Goal: Transaction & Acquisition: Purchase product/service

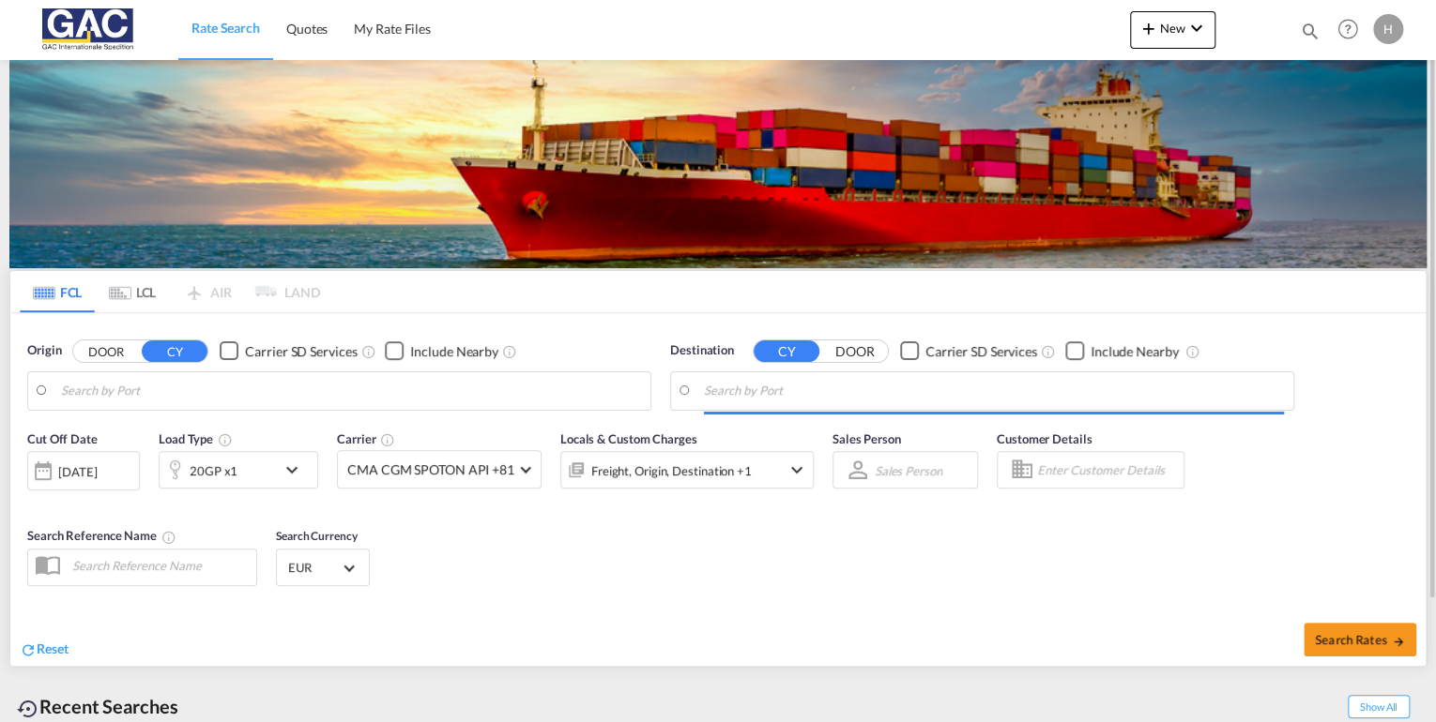
type input "[GEOGRAPHIC_DATA], DEBRV"
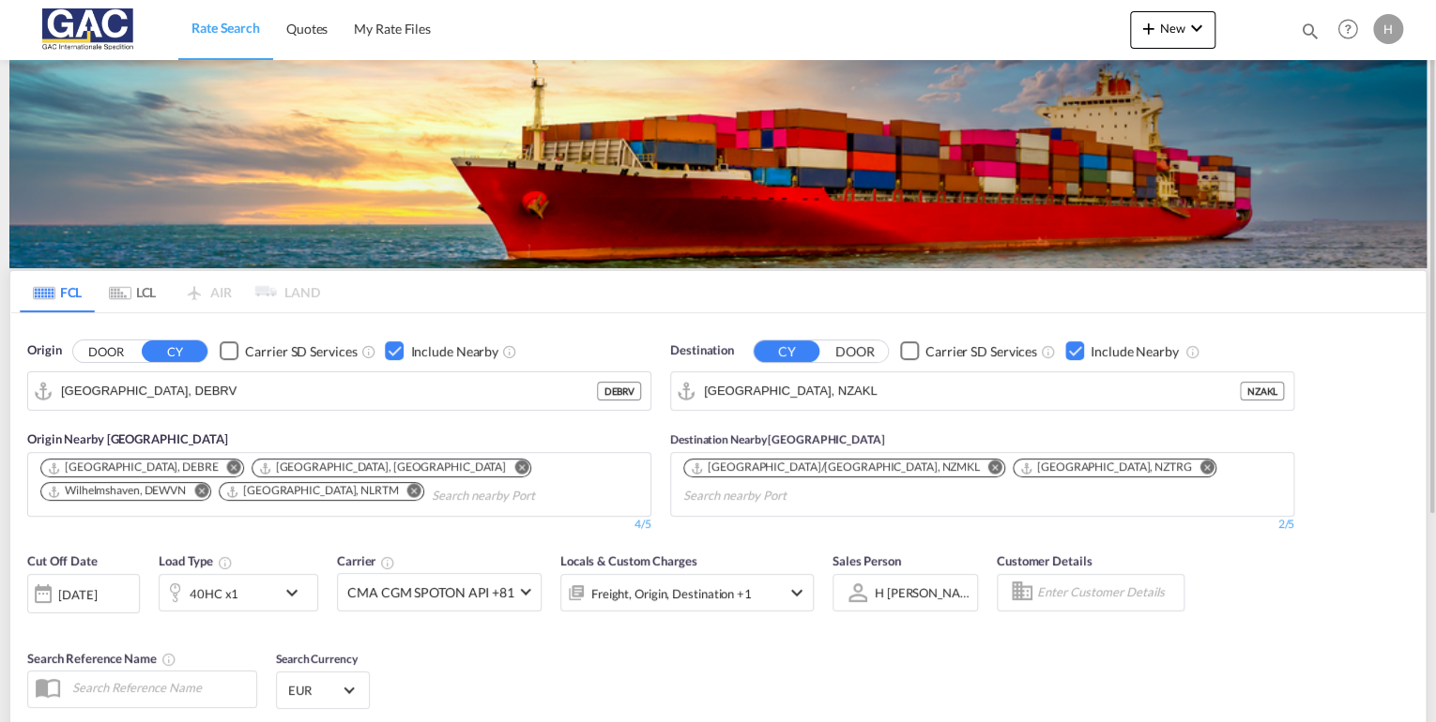
click at [988, 464] on md-icon "Remove" at bounding box center [995, 468] width 14 height 14
click at [871, 464] on md-icon "Remove" at bounding box center [878, 468] width 14 height 14
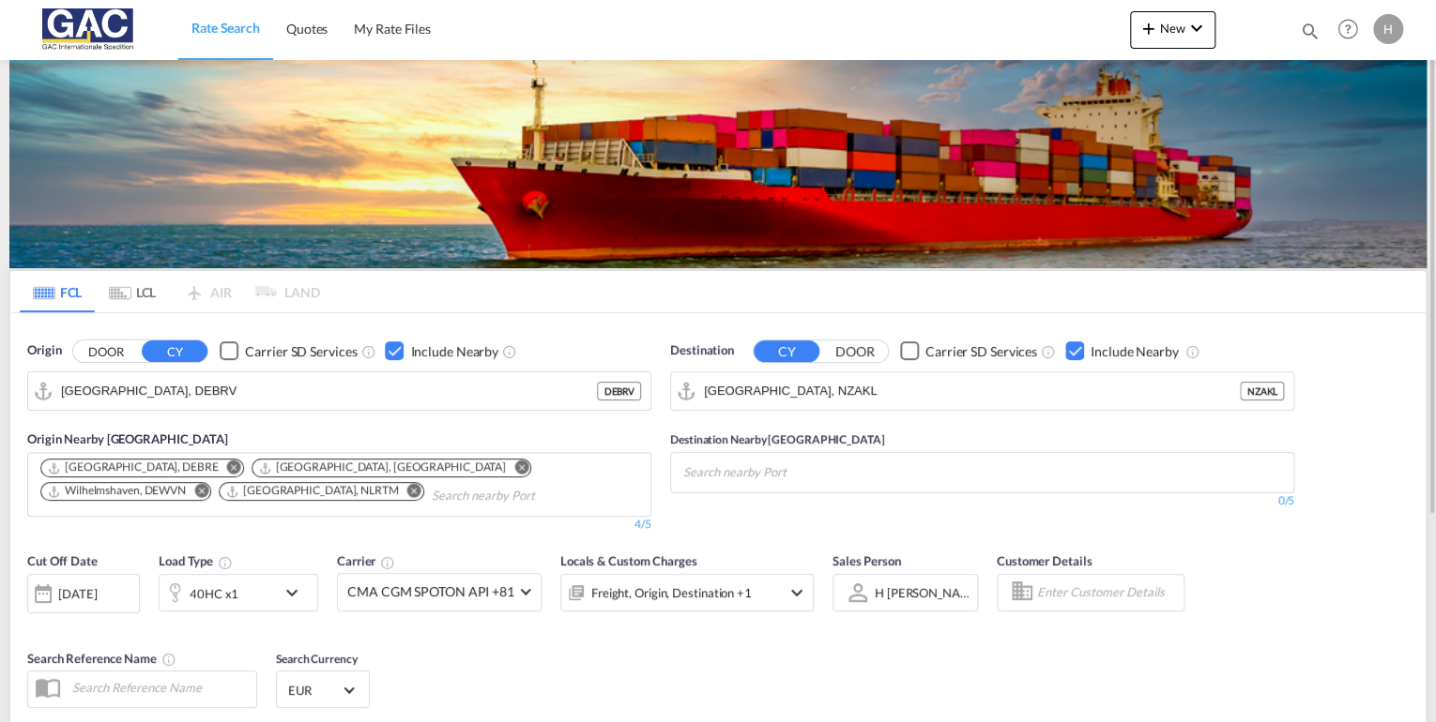
click at [1070, 350] on div "Checkbox No Ink" at bounding box center [1074, 351] width 19 height 19
click at [821, 394] on input "Auckland, NZAKL" at bounding box center [994, 391] width 580 height 28
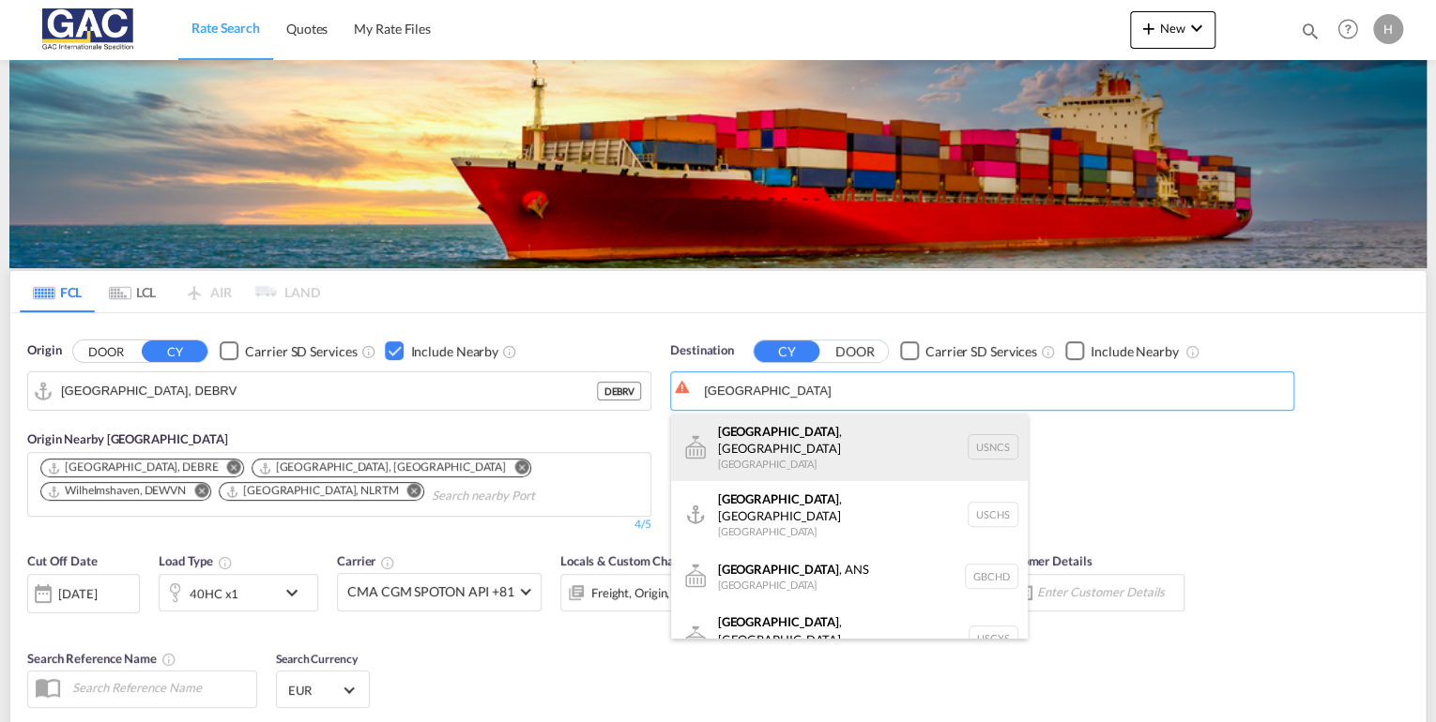
click at [757, 444] on div "Charleston , NC United States USNCS" at bounding box center [849, 448] width 357 height 68
type input "Charleston, NC, USNCS"
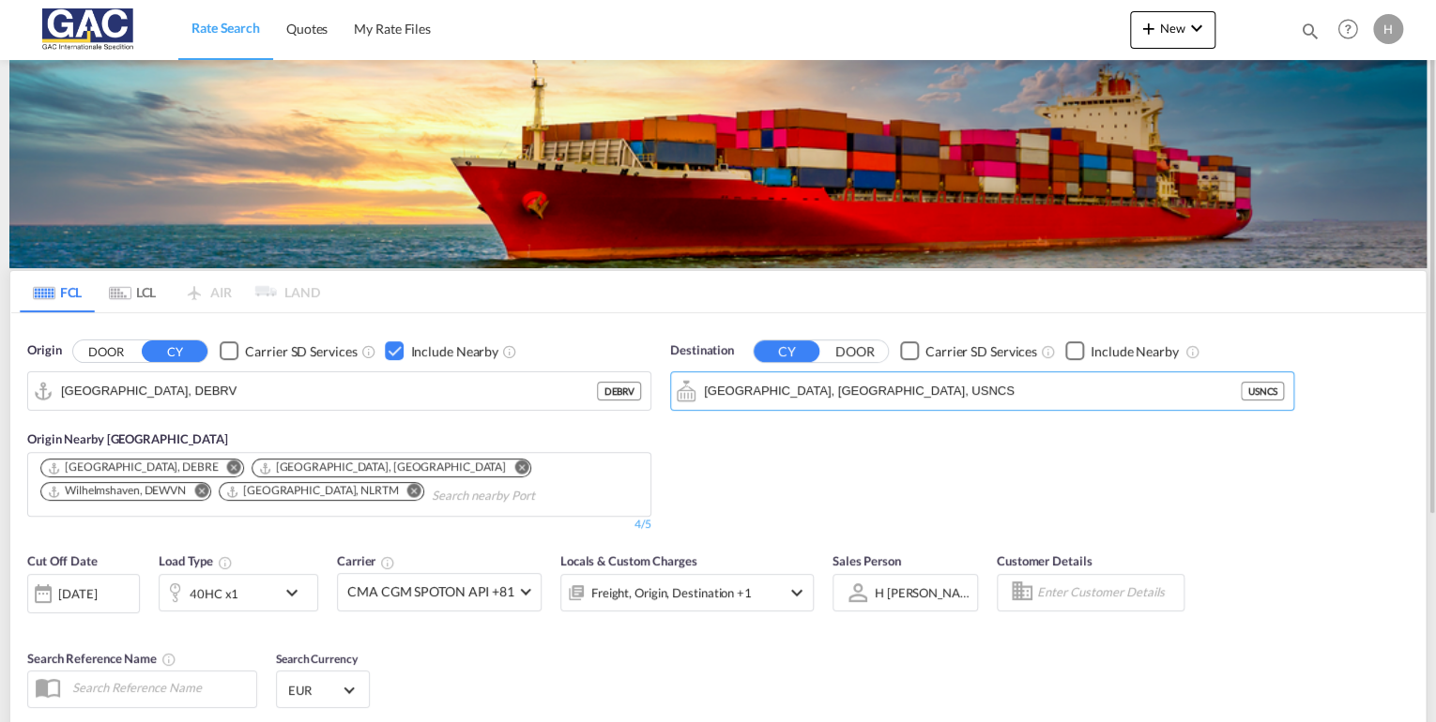
click at [1073, 349] on div "Checkbox No Ink" at bounding box center [1074, 351] width 19 height 19
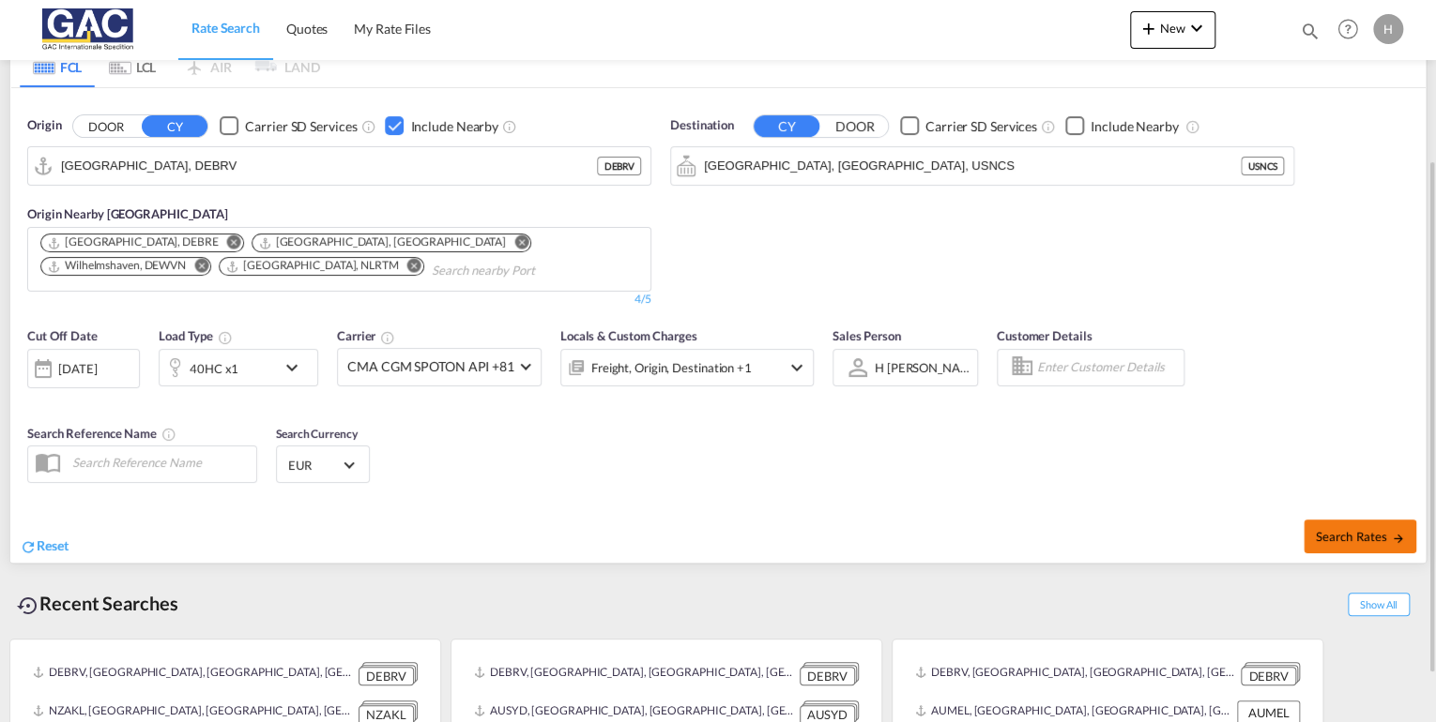
click at [1323, 529] on span "Search Rates" at bounding box center [1360, 536] width 90 height 15
type input "DEBRV to USNCS / 27 Aug 2025"
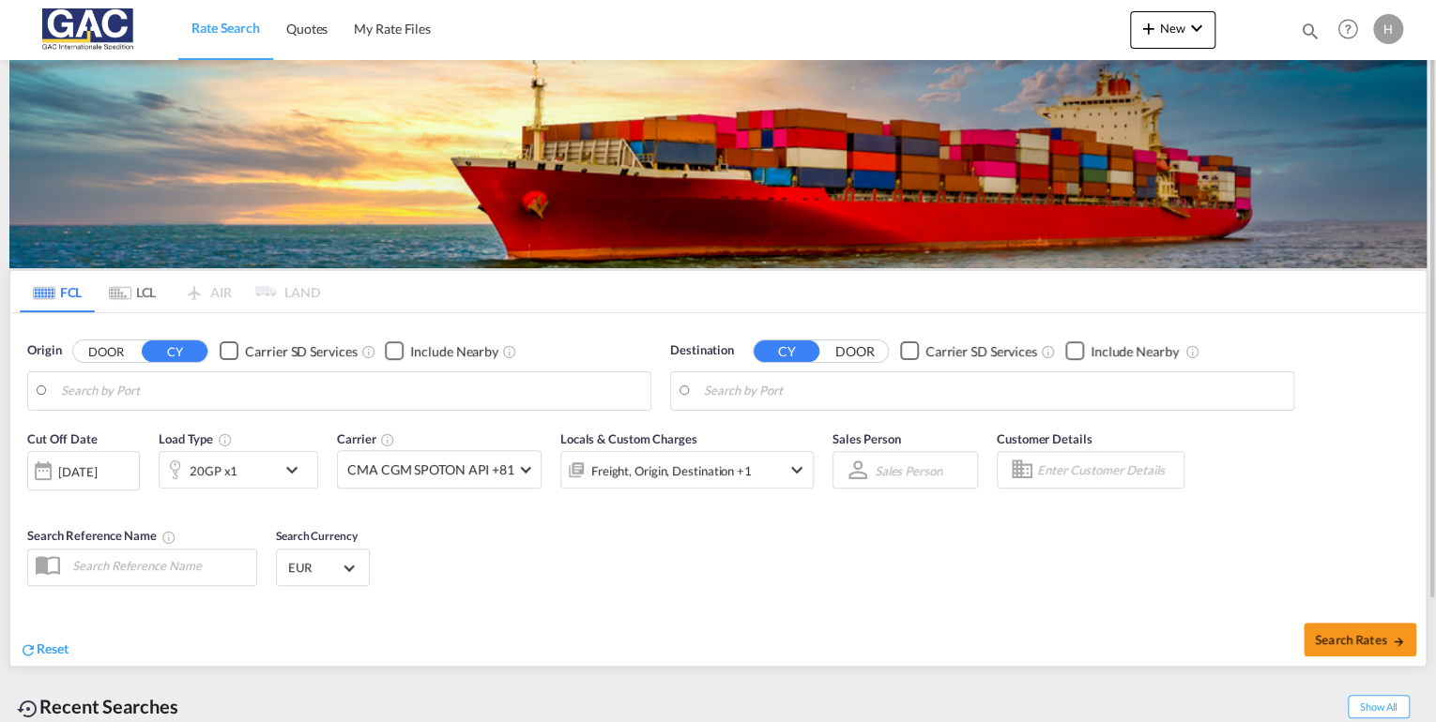
type input "[GEOGRAPHIC_DATA], NLRTM"
type input "[GEOGRAPHIC_DATA], [GEOGRAPHIC_DATA], USCHS"
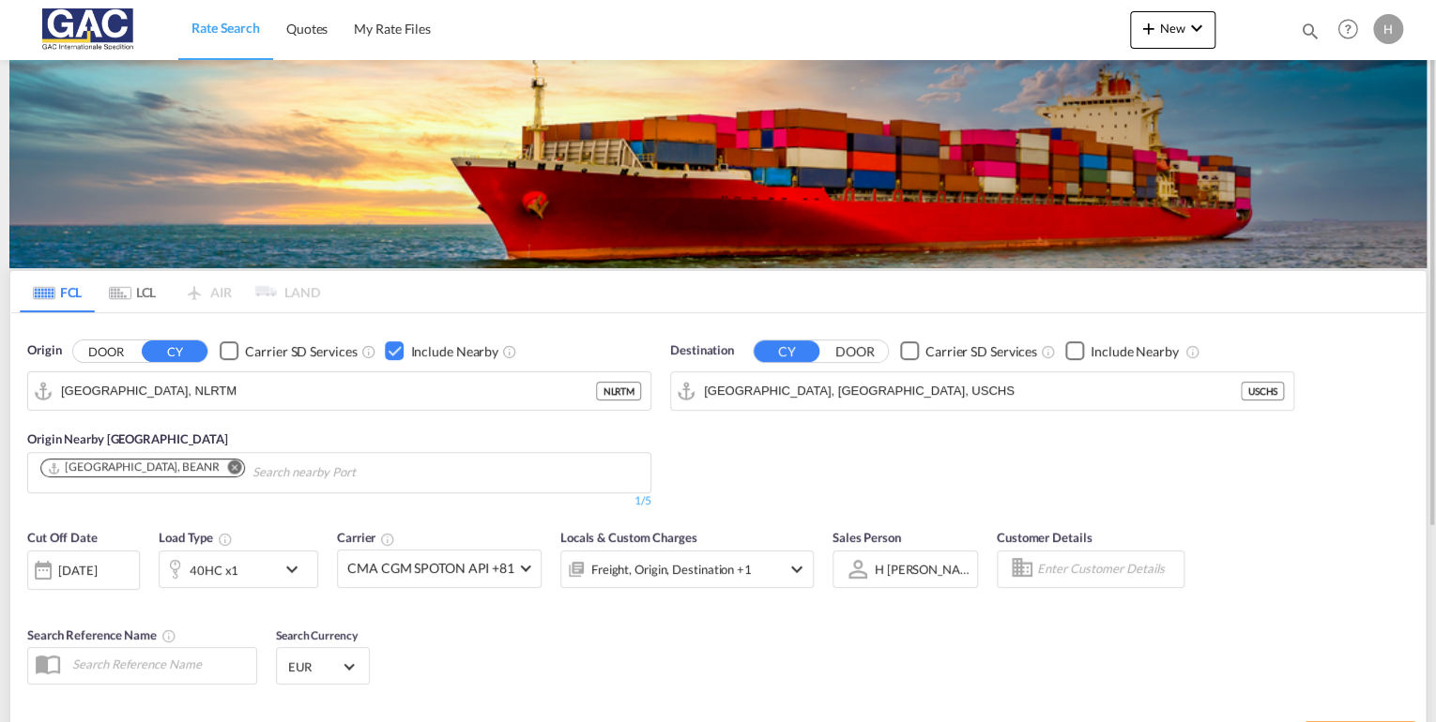
click at [262, 559] on div "40HC x1" at bounding box center [218, 570] width 116 height 38
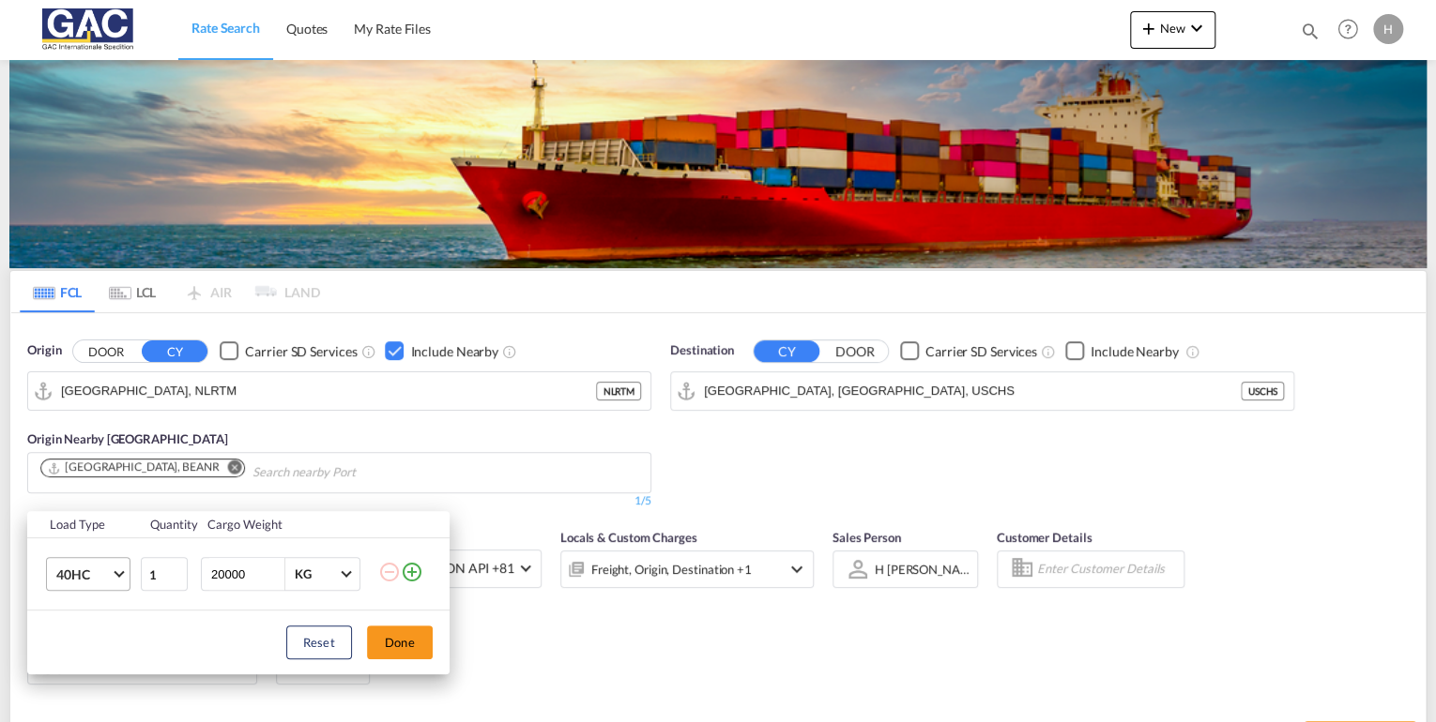
click at [71, 574] on span "40HC" at bounding box center [83, 575] width 54 height 19
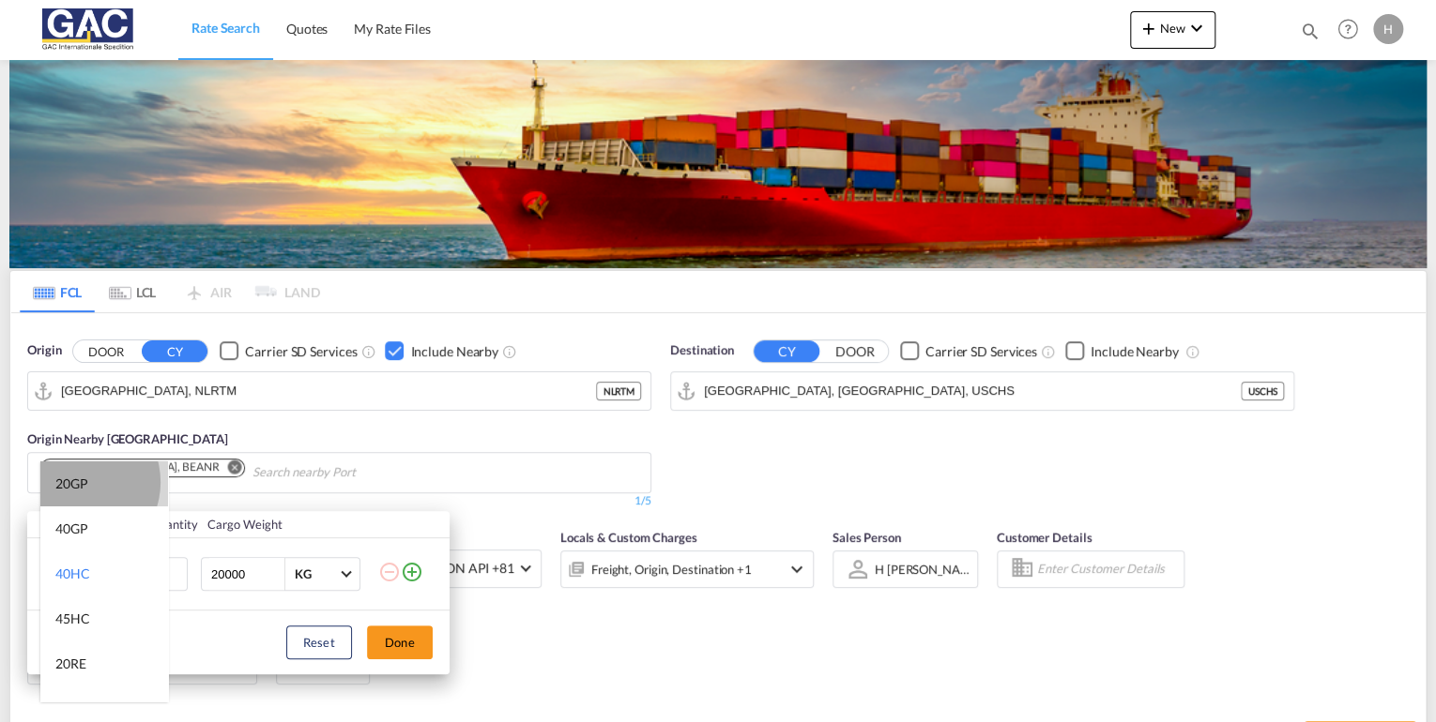
click at [77, 482] on div "20GP" at bounding box center [71, 484] width 33 height 19
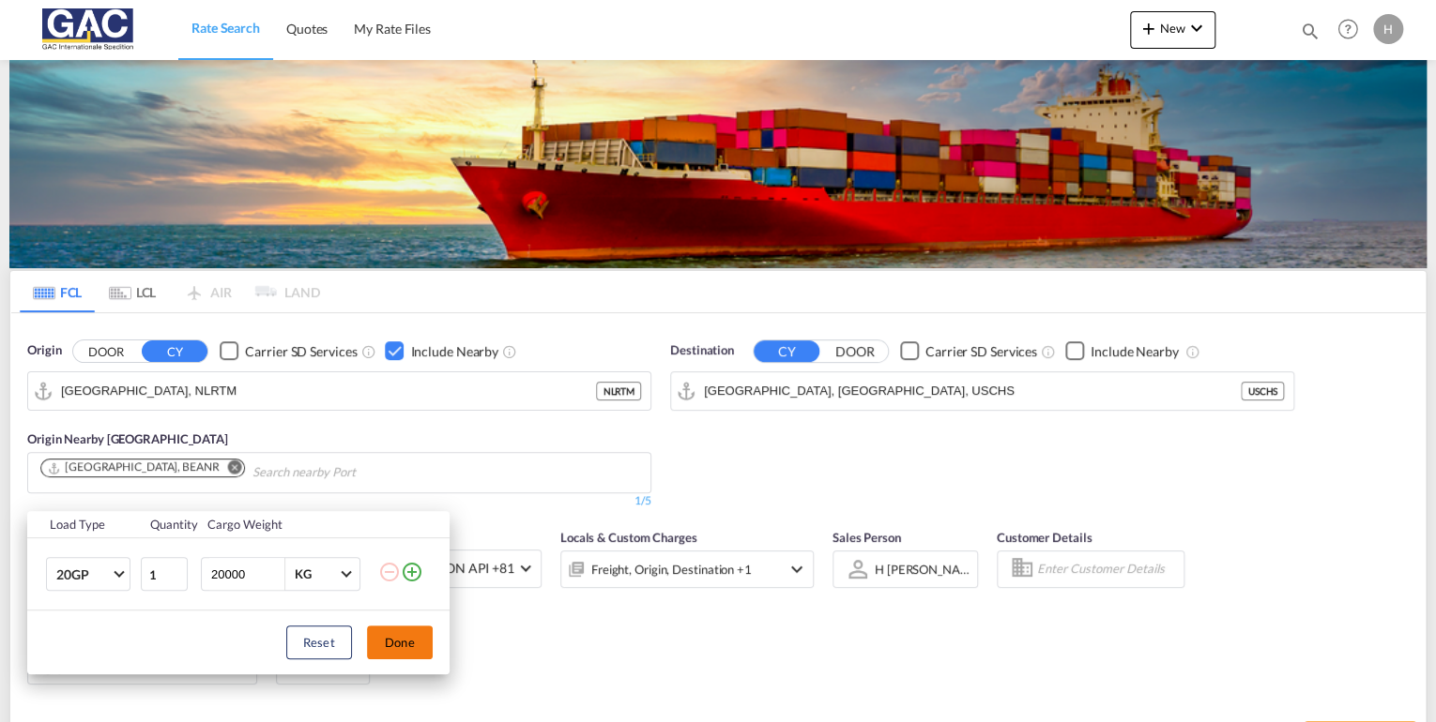
click at [413, 645] on button "Done" at bounding box center [400, 643] width 66 height 34
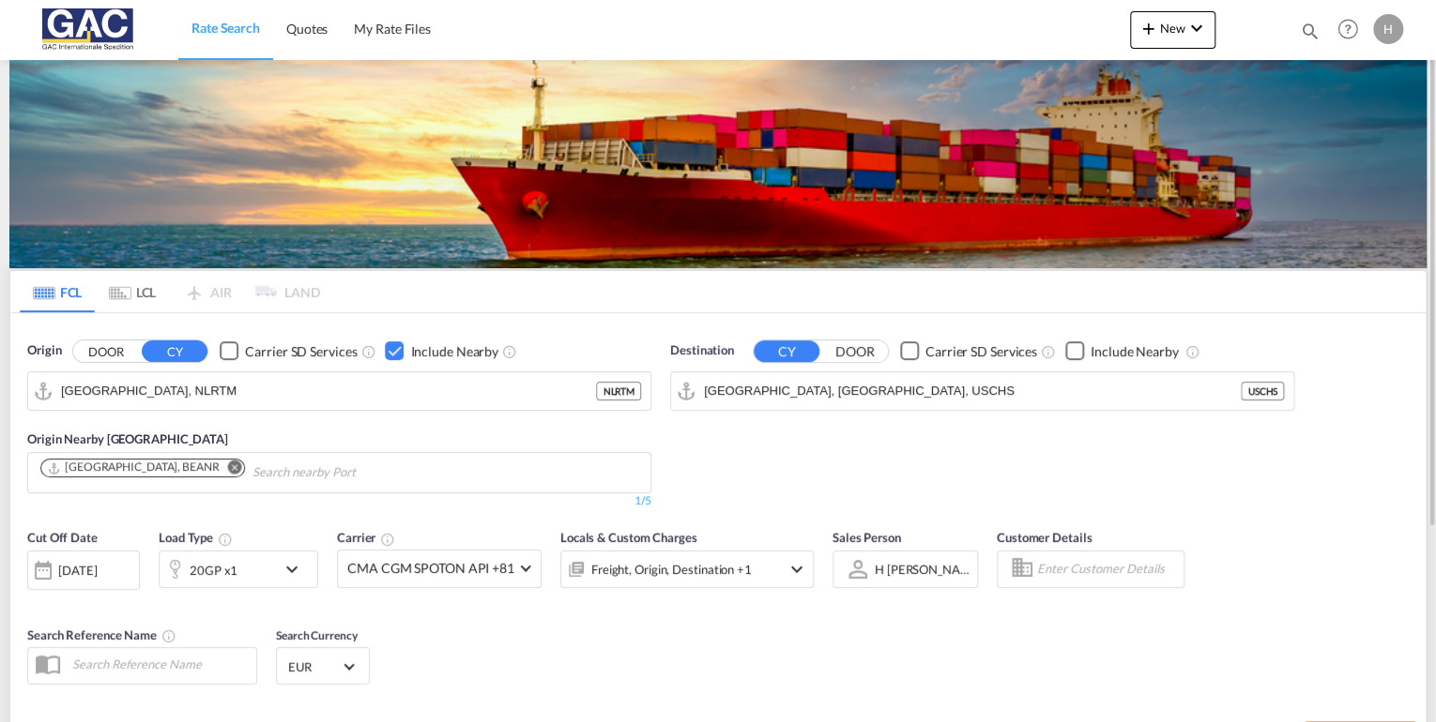
click at [228, 465] on md-icon "Remove" at bounding box center [235, 468] width 14 height 14
click at [390, 354] on div "Checkbox No Ink" at bounding box center [394, 351] width 19 height 19
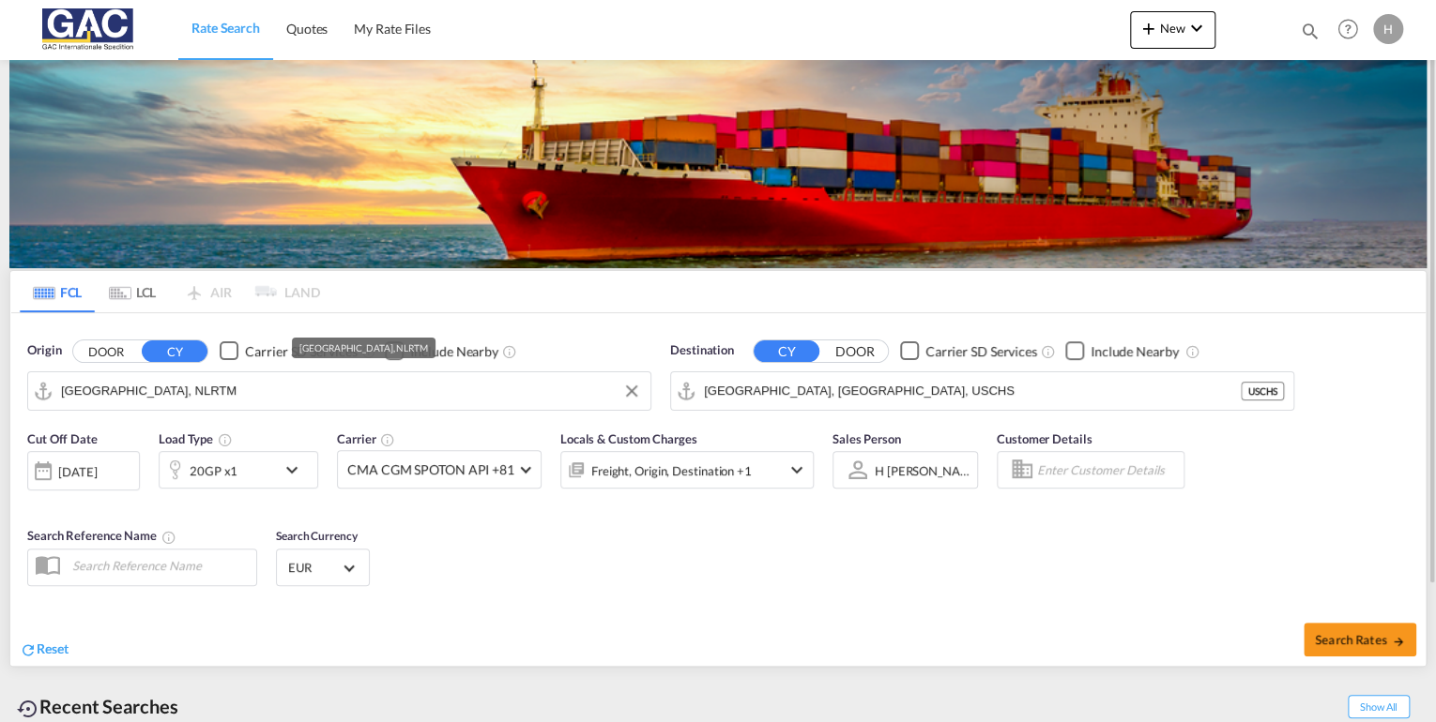
click at [335, 386] on input "[GEOGRAPHIC_DATA], NLRTM" at bounding box center [351, 391] width 580 height 28
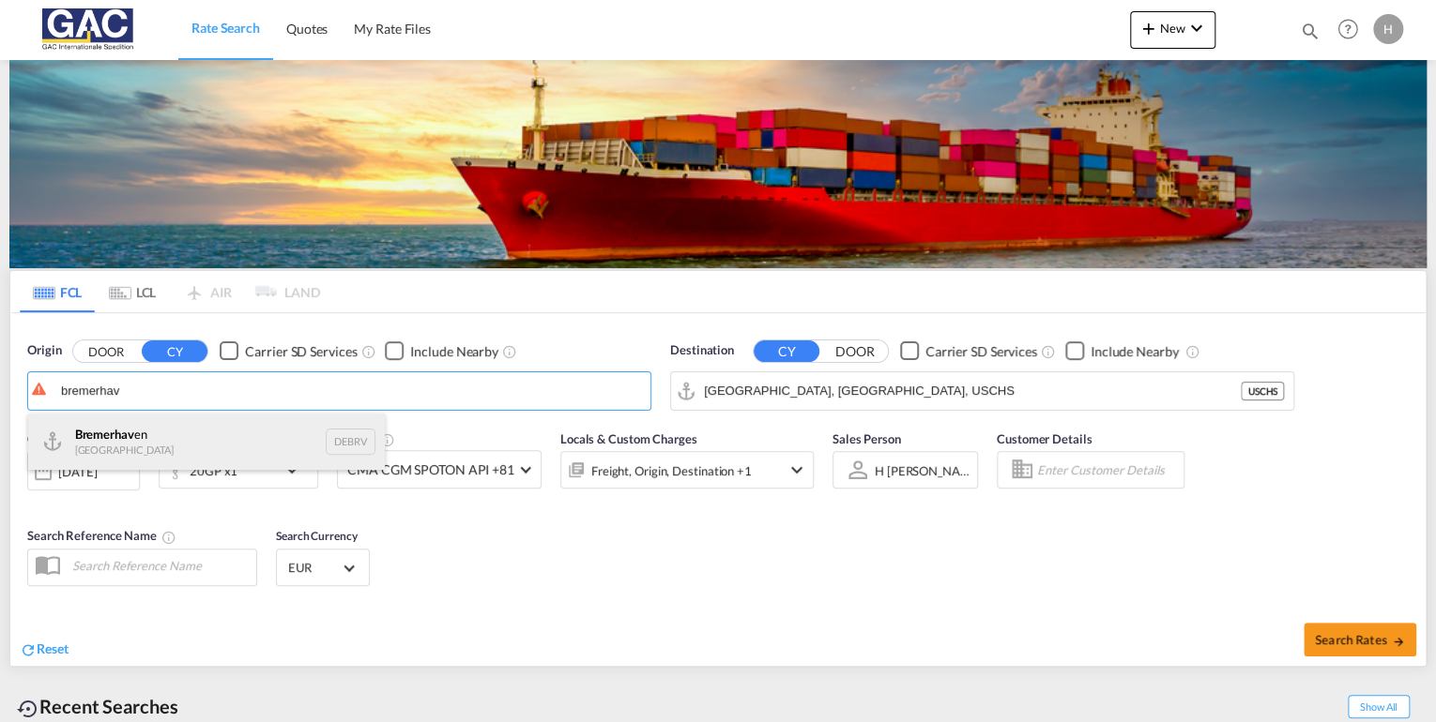
click at [113, 442] on div "Bremerhav en [GEOGRAPHIC_DATA] DEBRV" at bounding box center [206, 442] width 357 height 56
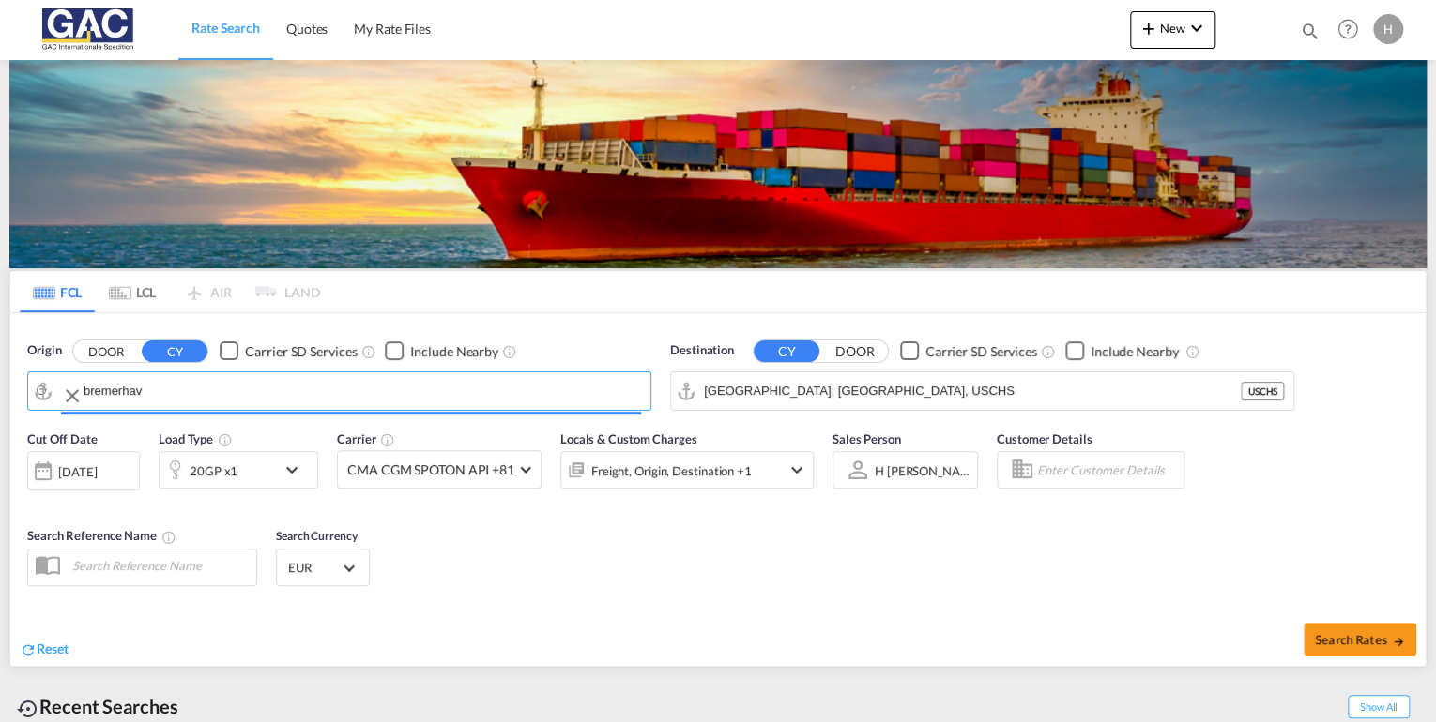
type input "[GEOGRAPHIC_DATA], DEBRV"
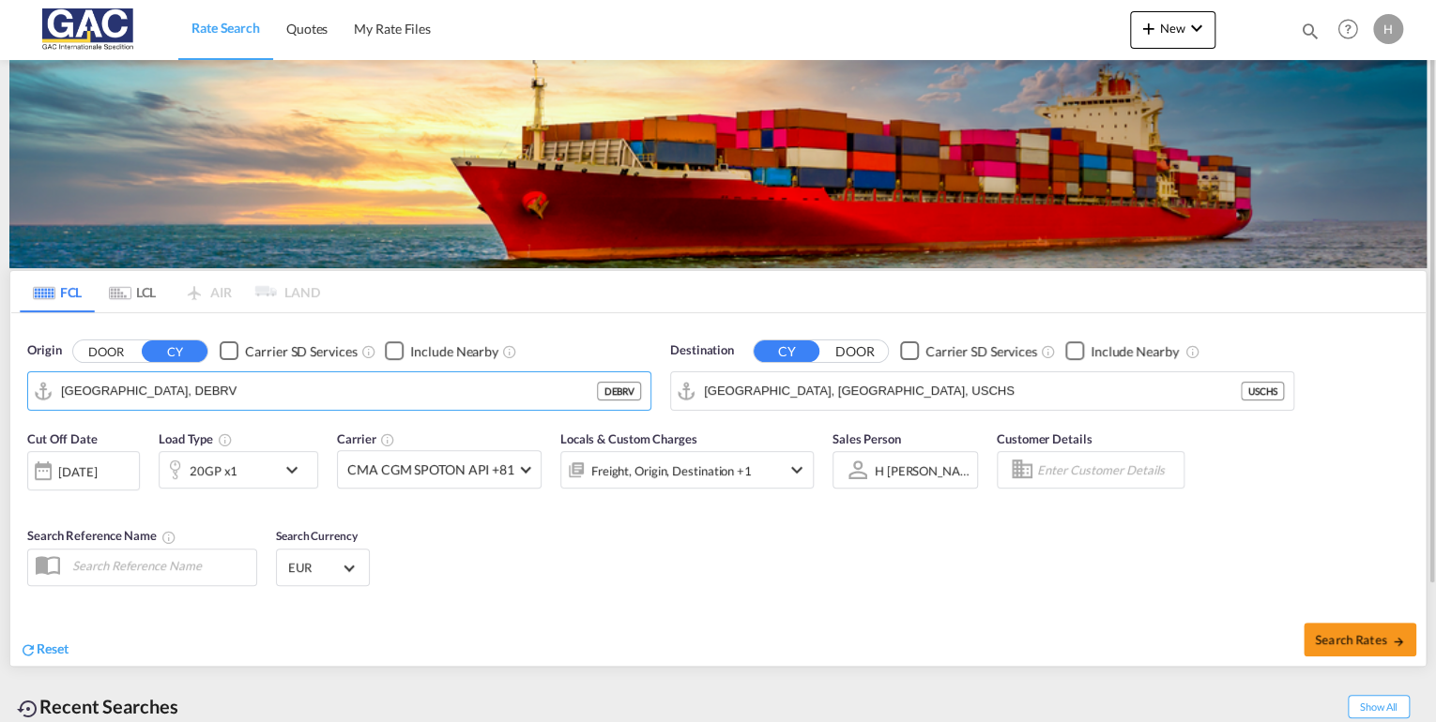
click at [396, 353] on div "Checkbox No Ink" at bounding box center [394, 351] width 19 height 19
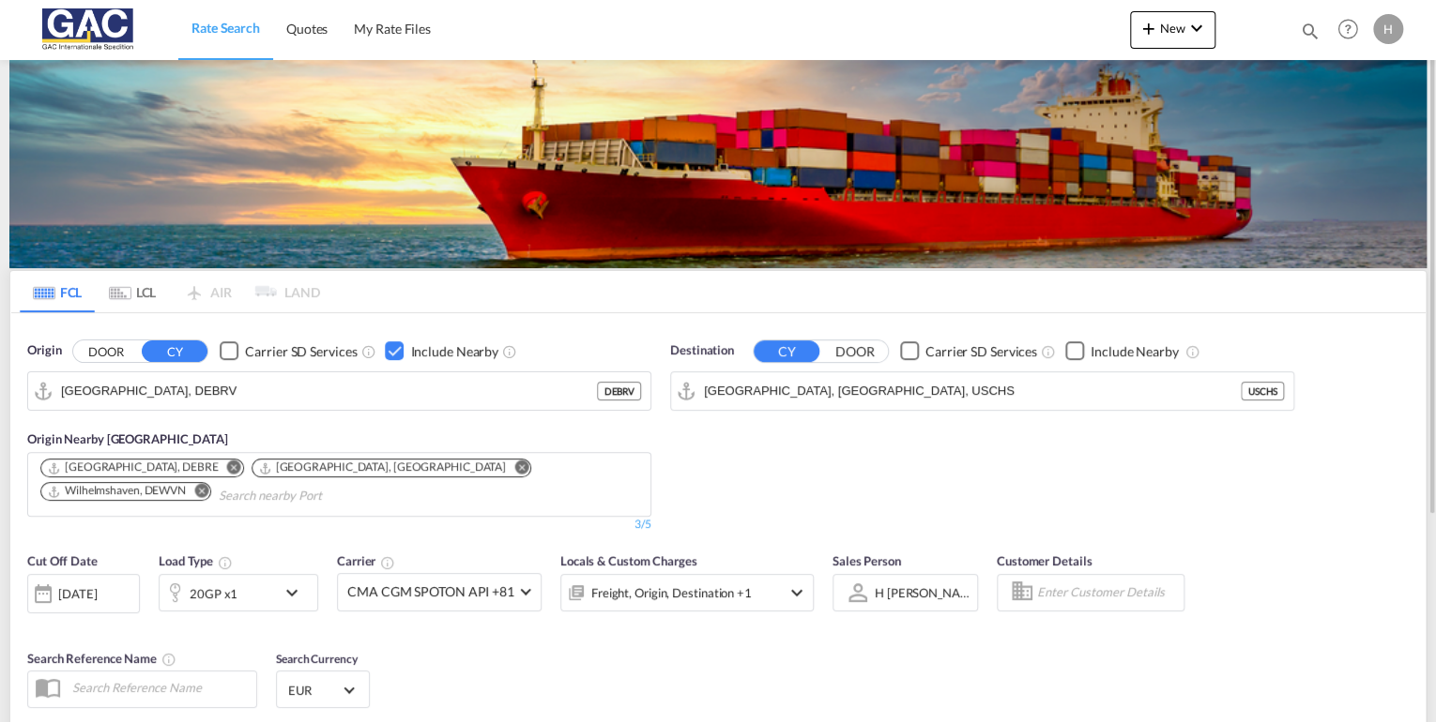
click at [516, 468] on md-chips-wrap "[GEOGRAPHIC_DATA], DEBRE [GEOGRAPHIC_DATA], [GEOGRAPHIC_DATA] [GEOGRAPHIC_DATA]…" at bounding box center [339, 482] width 603 height 58
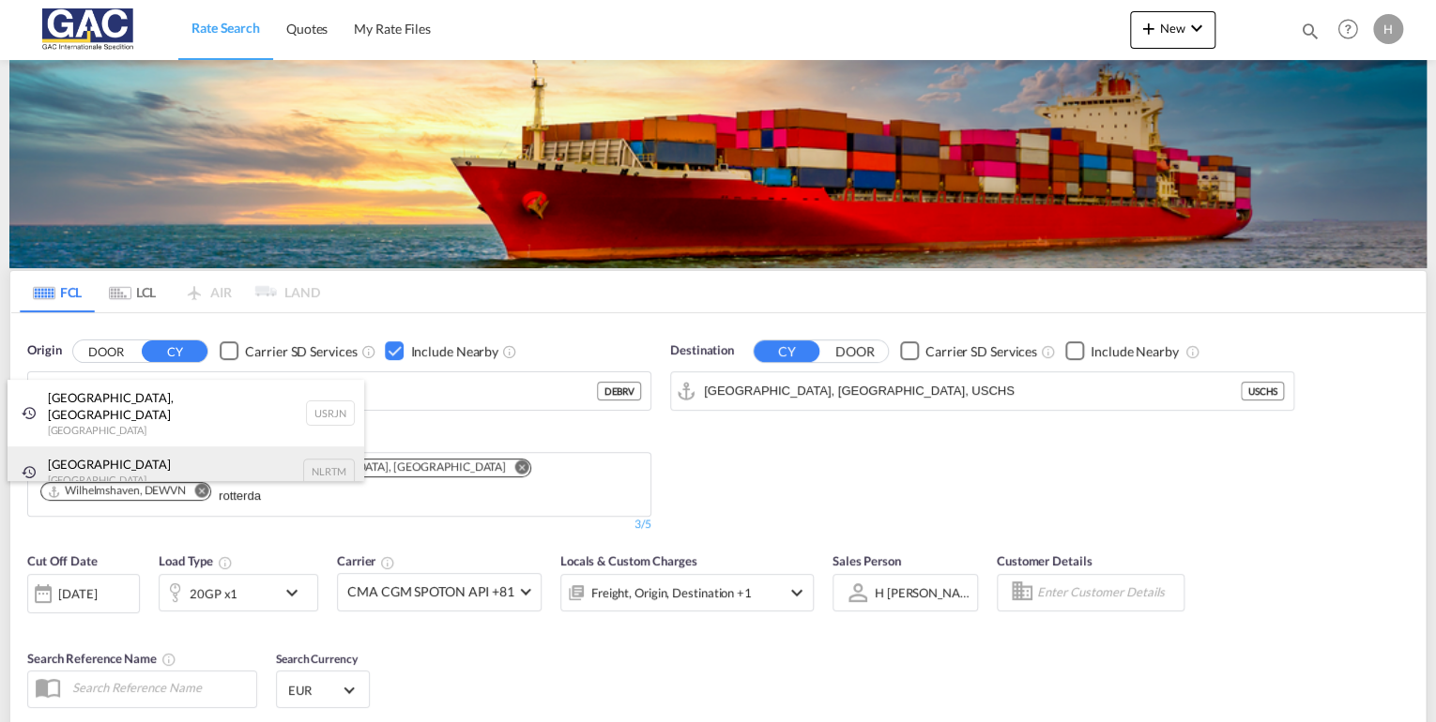
type input "rotterda"
click at [140, 459] on div "[GEOGRAPHIC_DATA] [GEOGRAPHIC_DATA] NLRTM" at bounding box center [186, 472] width 357 height 51
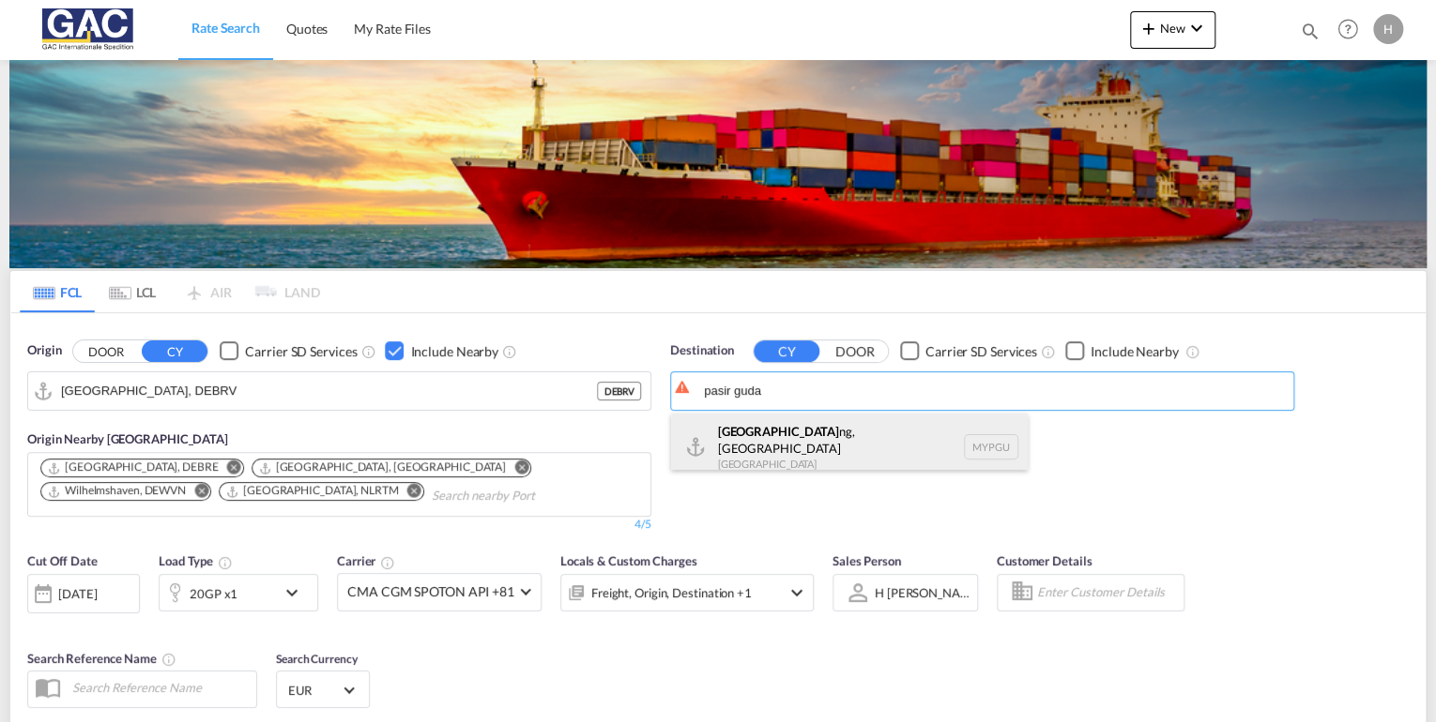
click at [814, 432] on div "[GEOGRAPHIC_DATA], [GEOGRAPHIC_DATA] MYPGU" at bounding box center [849, 448] width 357 height 68
type input "[GEOGRAPHIC_DATA], [GEOGRAPHIC_DATA], [GEOGRAPHIC_DATA]"
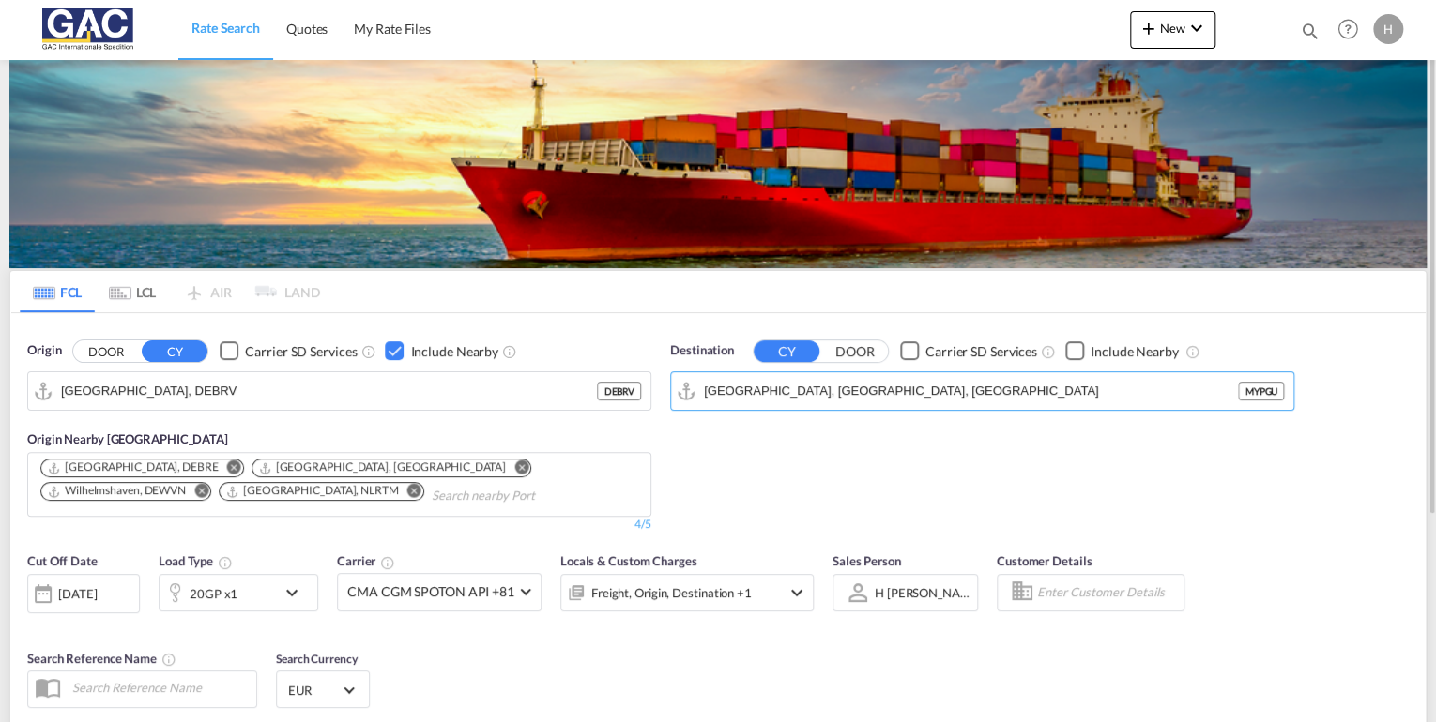
click at [1080, 345] on div "Checkbox No Ink" at bounding box center [1074, 351] width 19 height 19
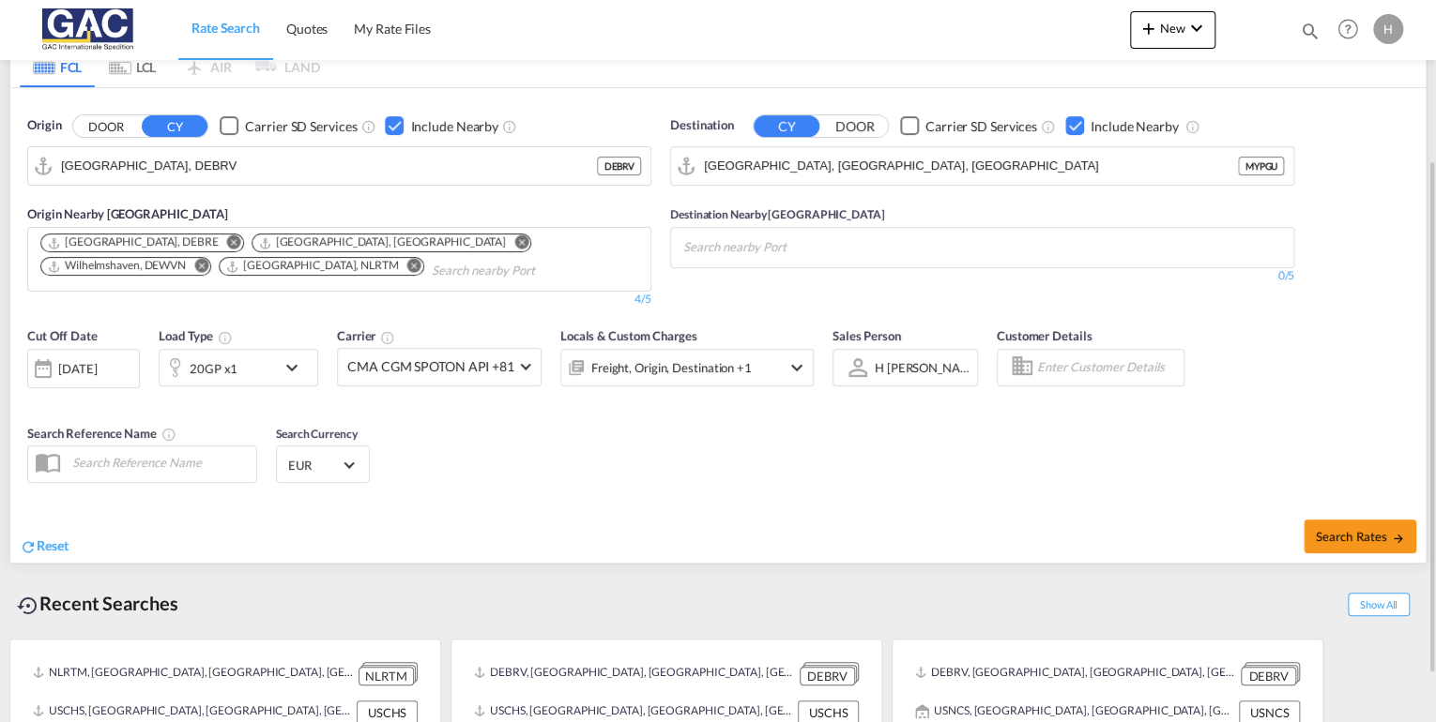
click at [1073, 125] on div "Checkbox No Ink" at bounding box center [1074, 125] width 19 height 19
click at [1330, 536] on span "Search Rates" at bounding box center [1360, 536] width 90 height 15
type input "DEBRV to MYPGU / [DATE]"
